Goal: Transaction & Acquisition: Purchase product/service

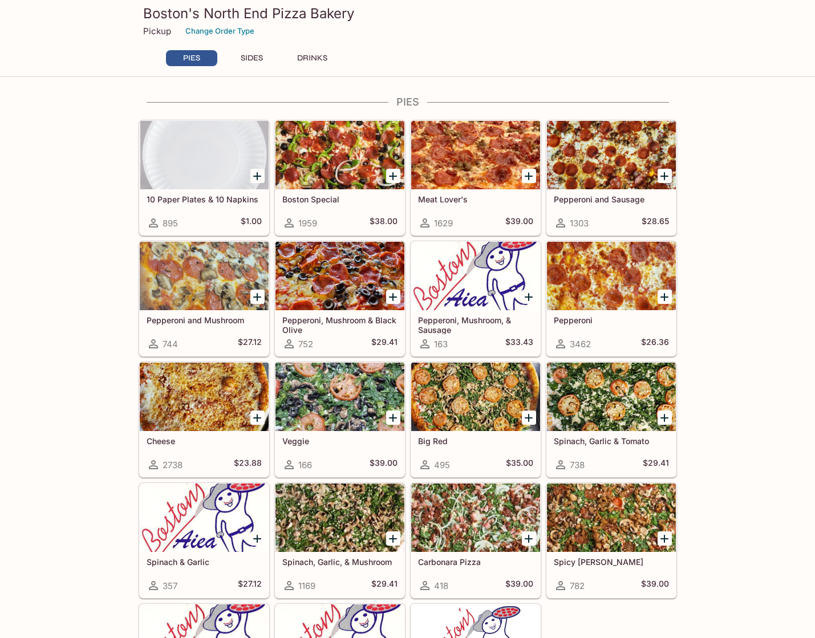
scroll to position [114, 0]
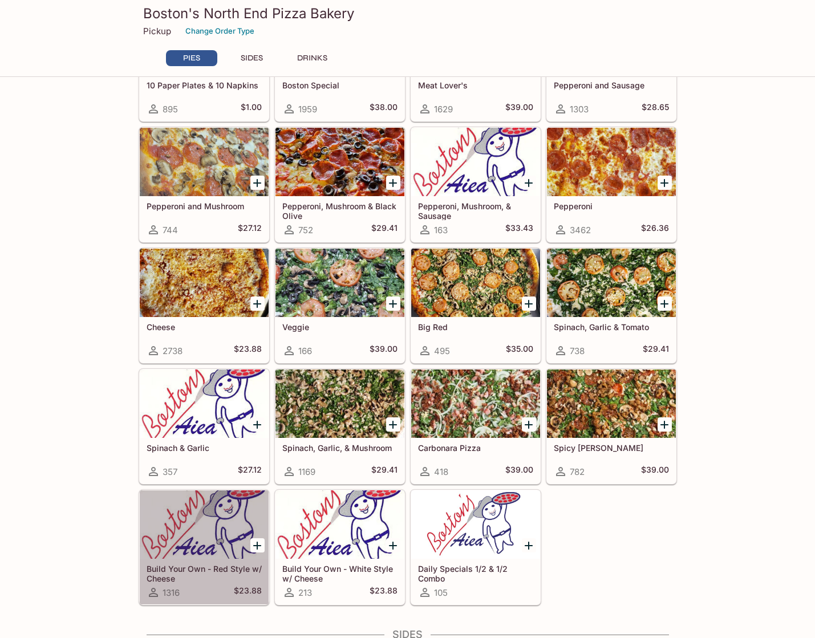
click at [218, 559] on div at bounding box center [204, 525] width 129 height 68
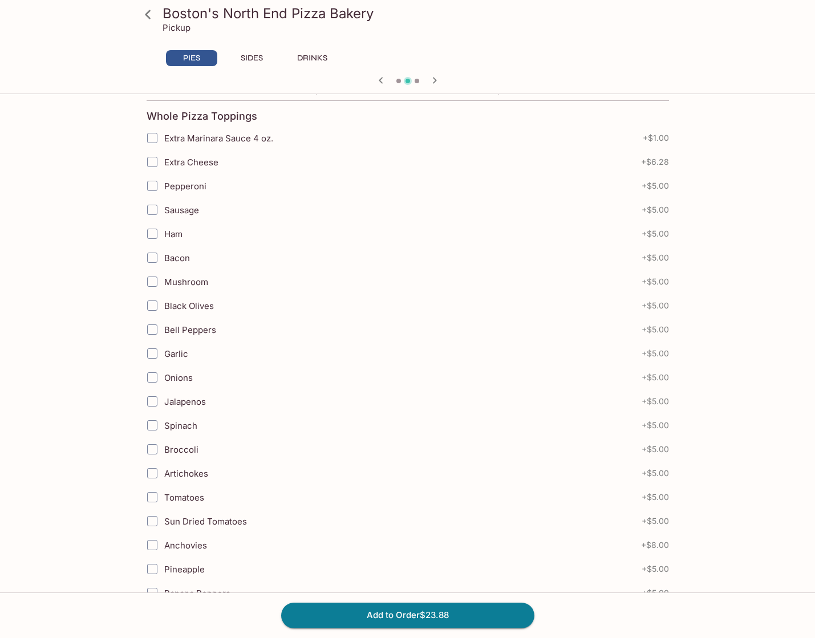
scroll to position [285, 0]
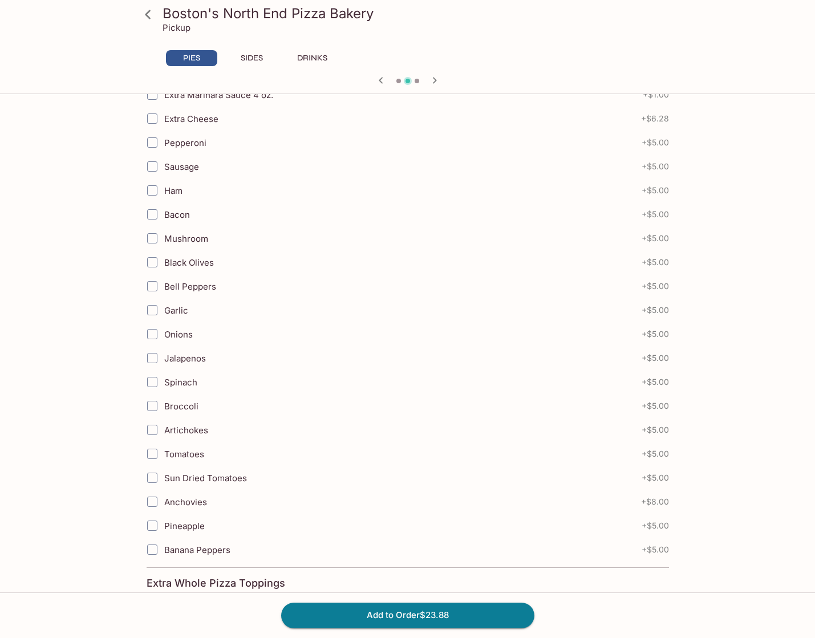
click at [152, 240] on input "Mushroom" at bounding box center [152, 238] width 23 height 23
checkbox input "true"
click at [154, 144] on input "Pepperoni" at bounding box center [152, 142] width 23 height 23
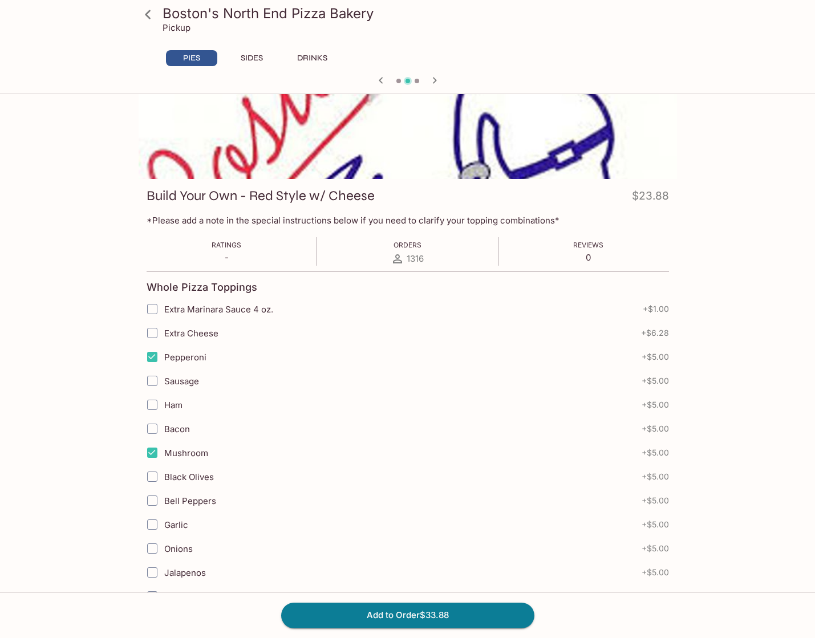
scroll to position [114, 0]
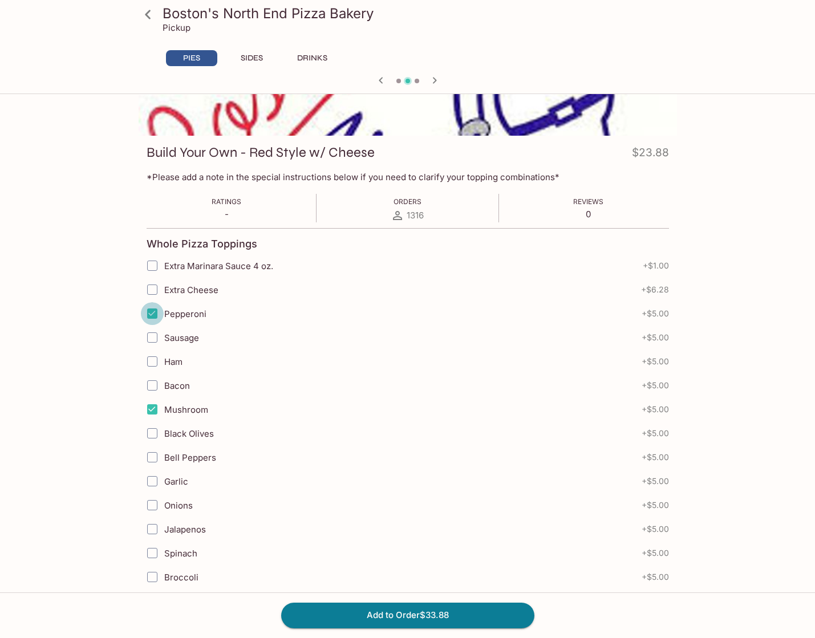
click at [153, 314] on input "Pepperoni" at bounding box center [152, 313] width 23 height 23
checkbox input "false"
click at [156, 408] on input "Mushroom" at bounding box center [152, 409] width 23 height 23
checkbox input "false"
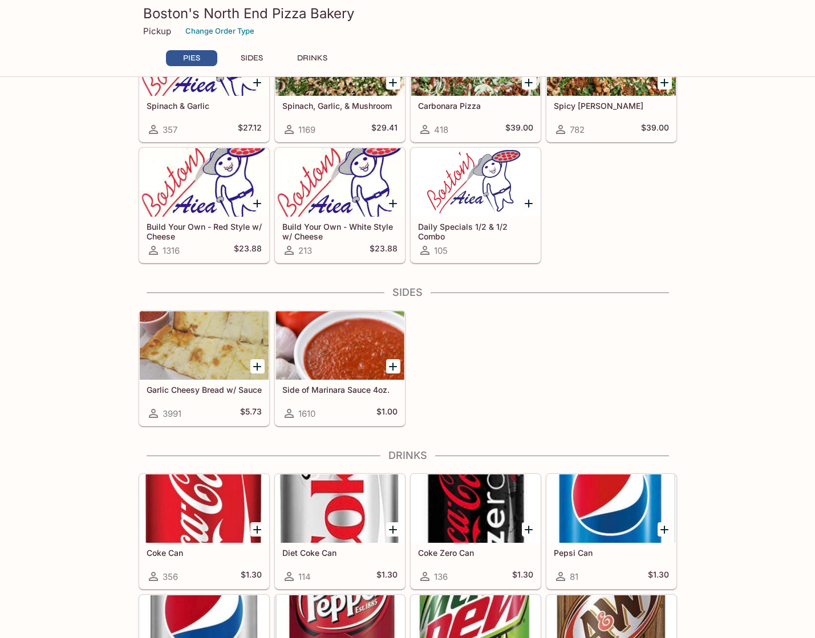
scroll to position [650, 0]
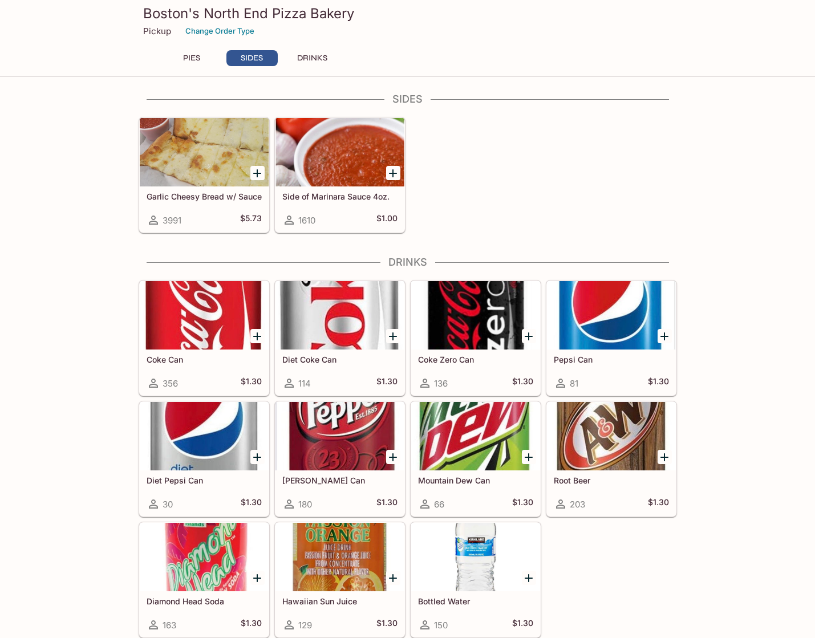
click at [629, 585] on div "Coke Can 356 $1.30 Diet Coke Can 114 $1.30 Coke Zero Can 136 $1.30 Pepsi Can 81…" at bounding box center [405, 457] width 543 height 363
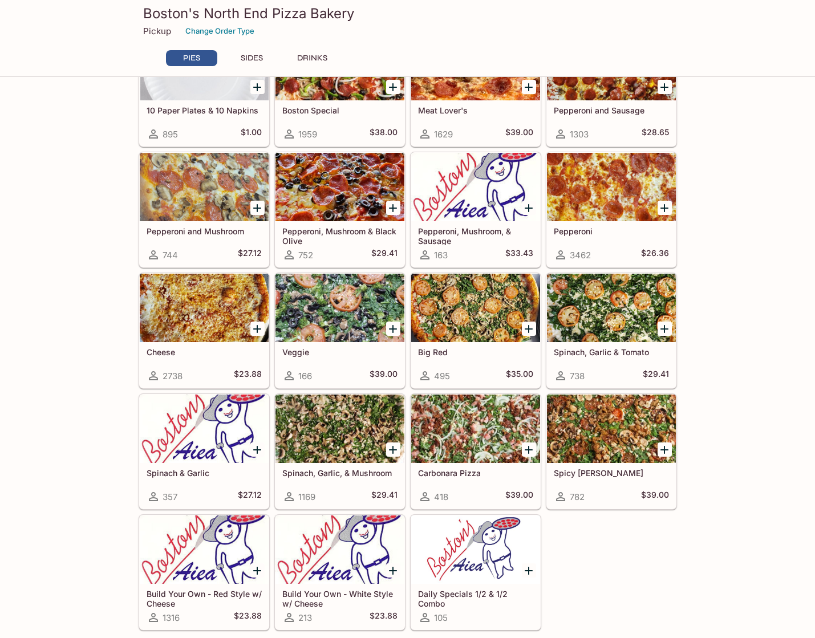
scroll to position [0, 0]
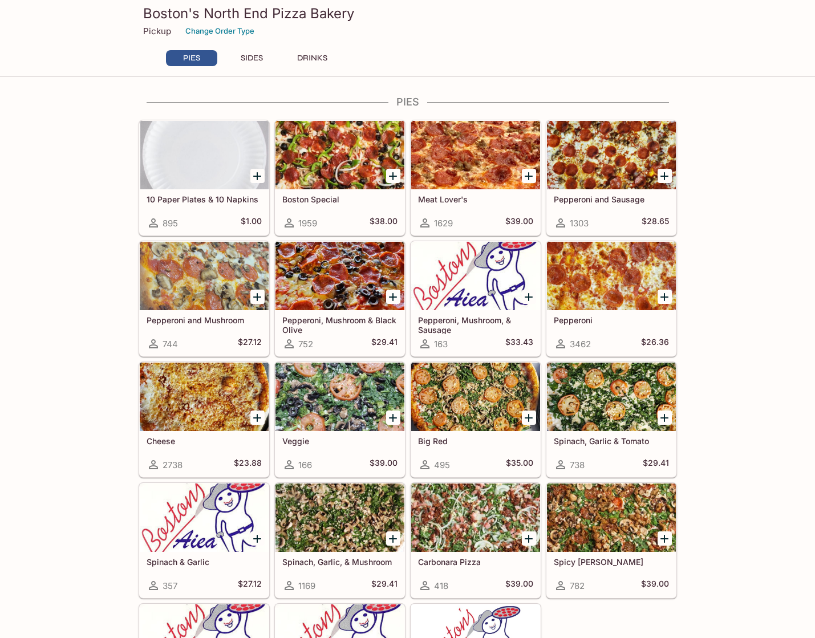
click at [345, 412] on div at bounding box center [340, 397] width 129 height 68
click at [476, 398] on div at bounding box center [475, 397] width 129 height 68
click at [479, 408] on div at bounding box center [475, 397] width 129 height 68
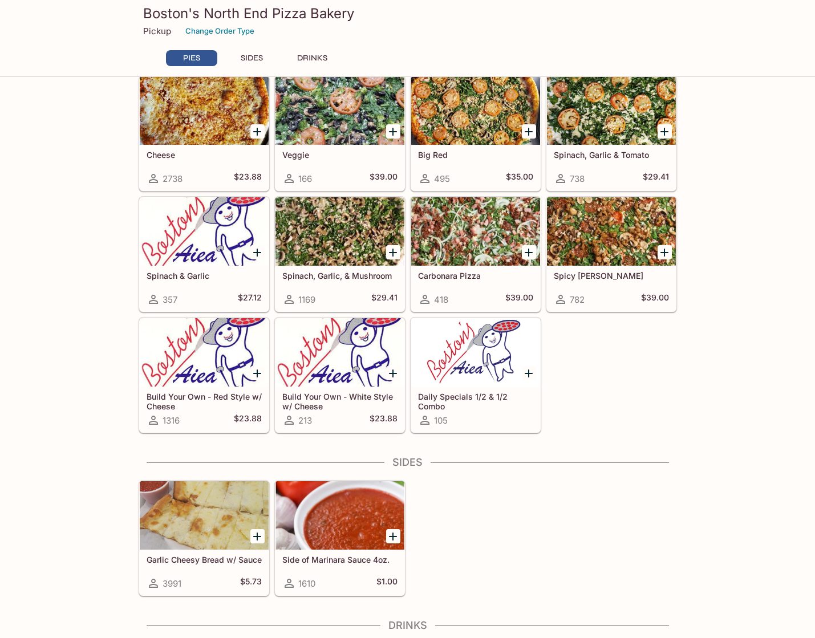
scroll to position [514, 0]
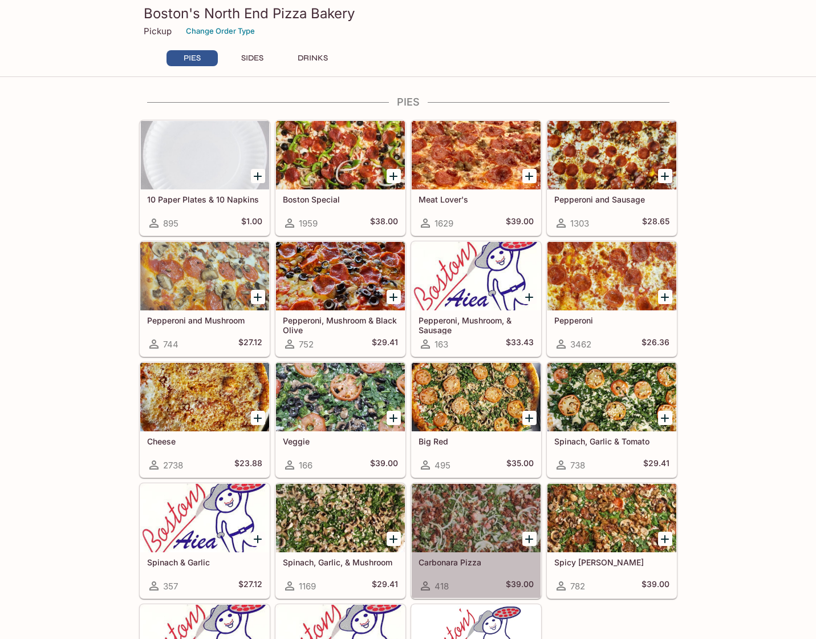
click at [492, 512] on div at bounding box center [476, 518] width 129 height 68
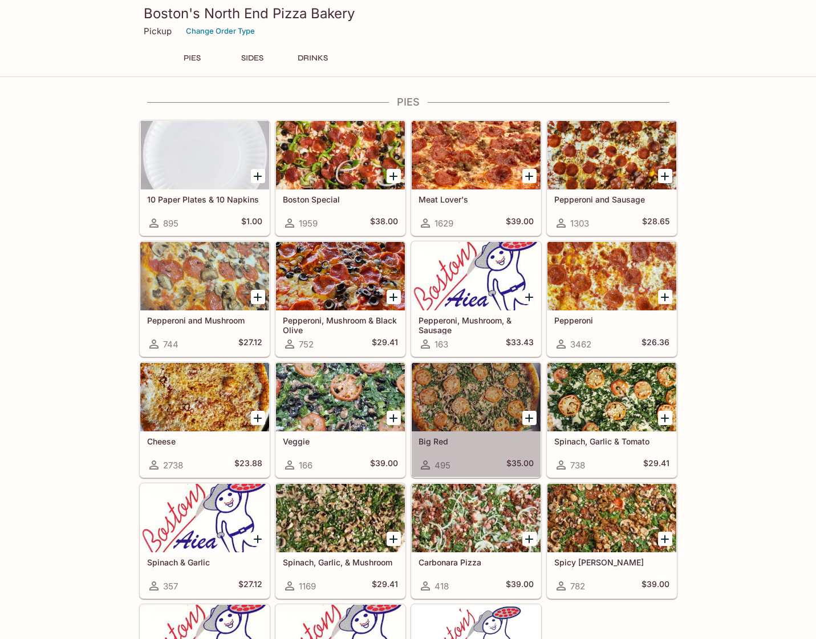
click at [481, 418] on div at bounding box center [476, 397] width 129 height 68
